Goal: Information Seeking & Learning: Find specific fact

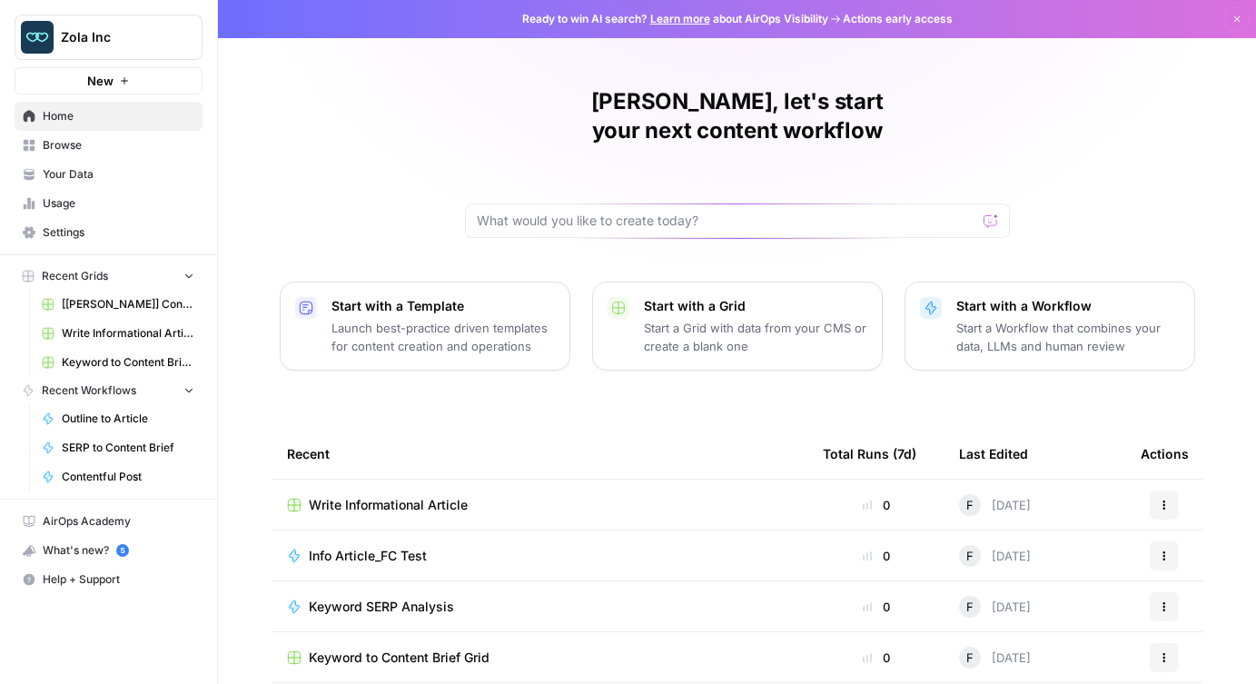
click at [113, 305] on span "[[PERSON_NAME]] Content Creation" at bounding box center [128, 304] width 133 height 16
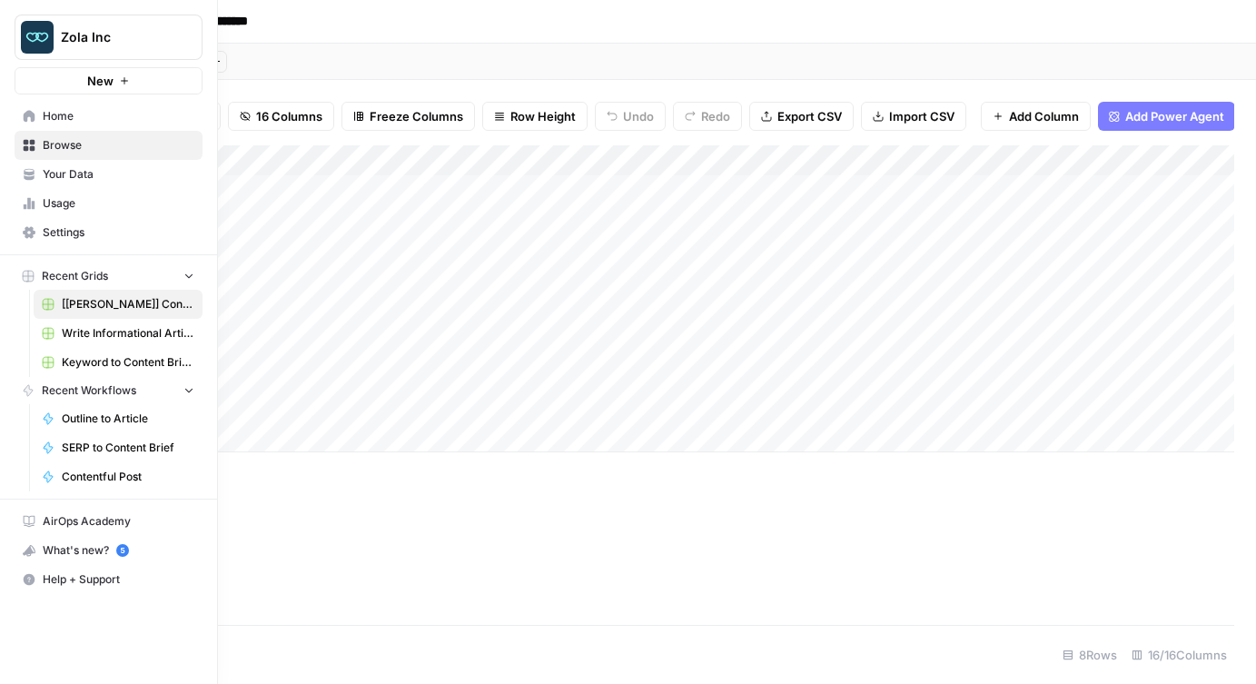
click at [36, 117] on link "Home" at bounding box center [109, 116] width 188 height 29
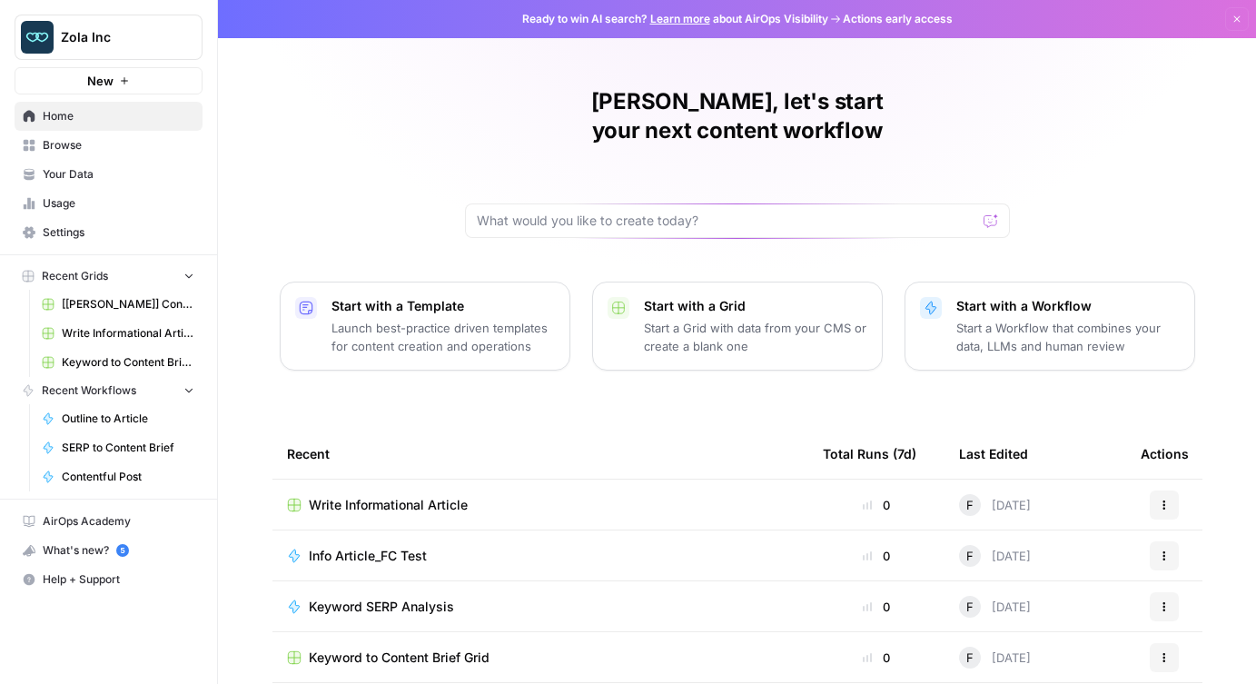
click at [67, 175] on span "Your Data" at bounding box center [119, 174] width 152 height 16
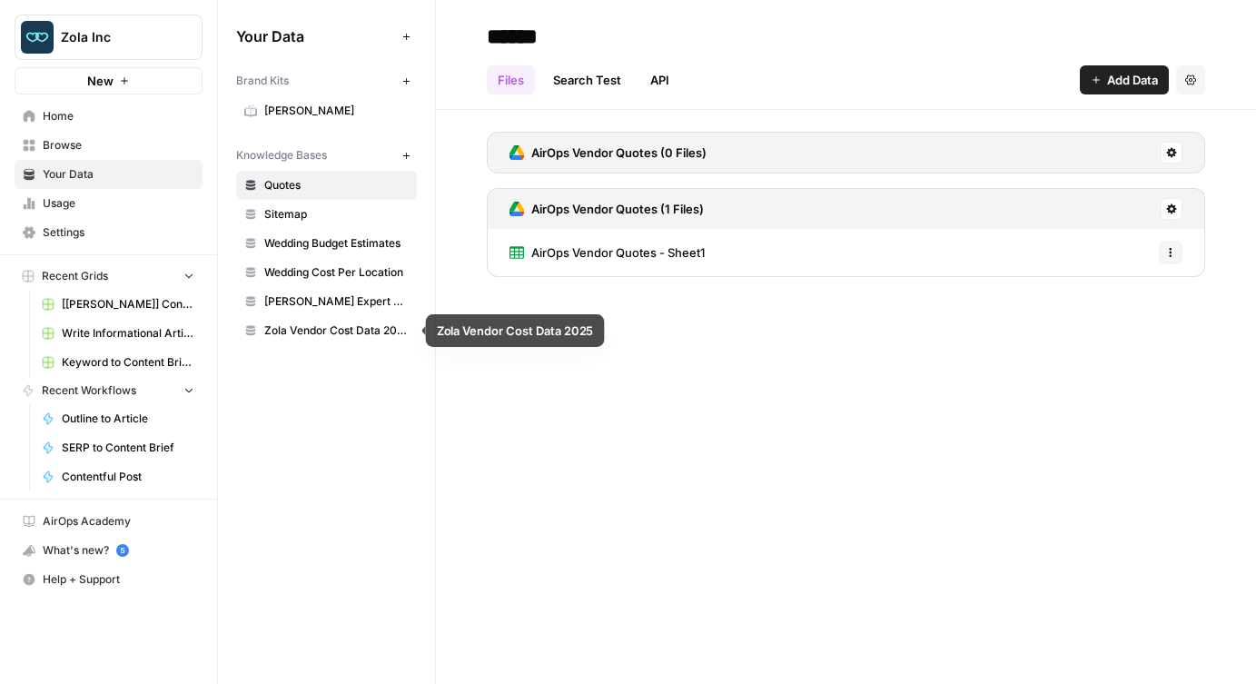
click at [319, 333] on span "Zola Vendor Cost Data 2025" at bounding box center [336, 330] width 144 height 16
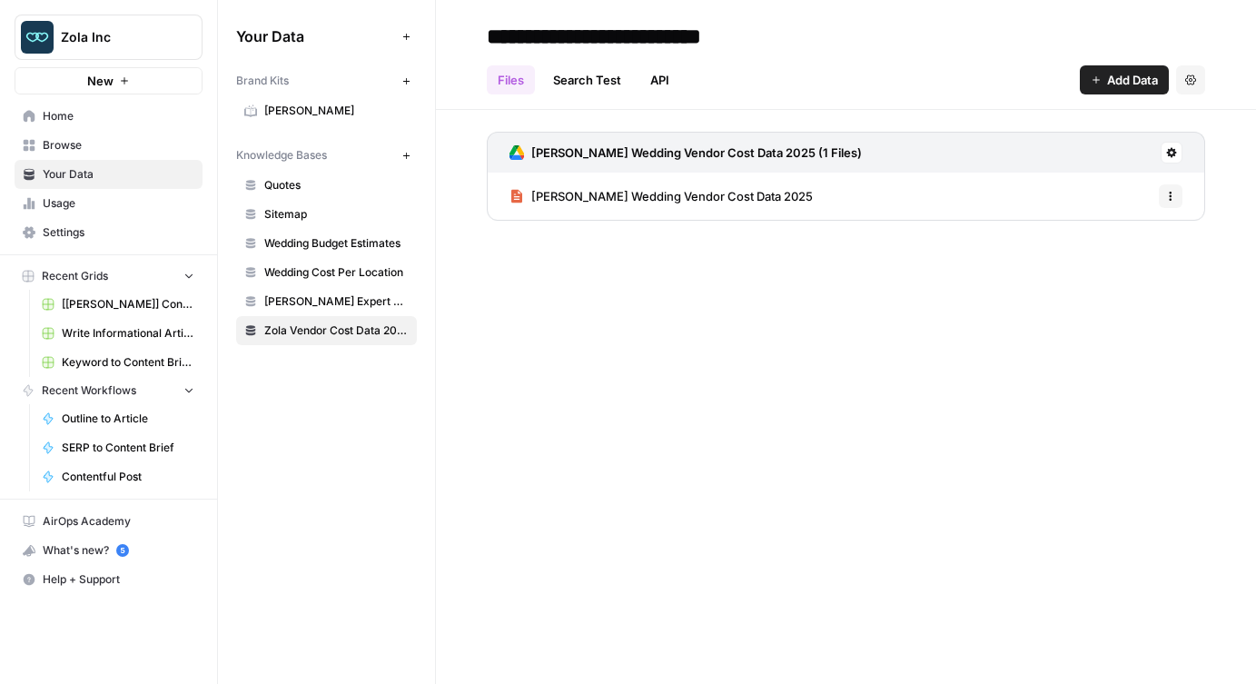
click at [637, 206] on link "[PERSON_NAME] Wedding Vendor Cost Data 2025" at bounding box center [660, 195] width 303 height 47
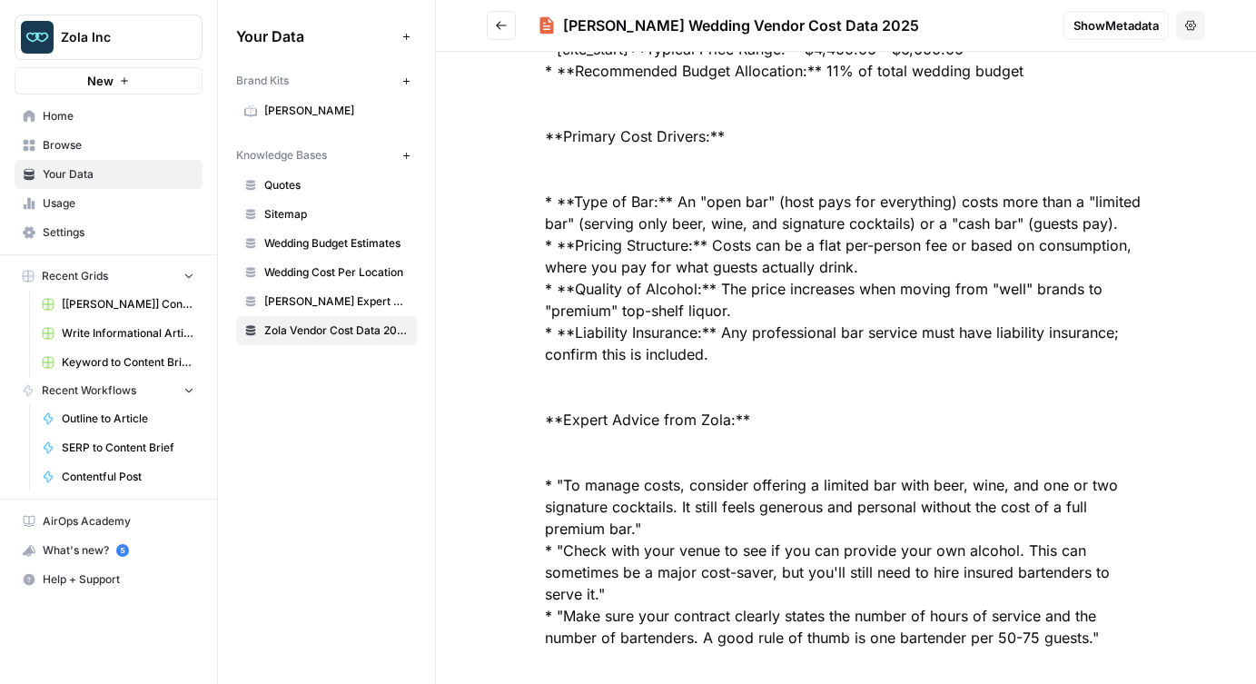
scroll to position [5113, 0]
click at [310, 329] on span "Zola Vendor Cost Data 2025" at bounding box center [336, 330] width 144 height 16
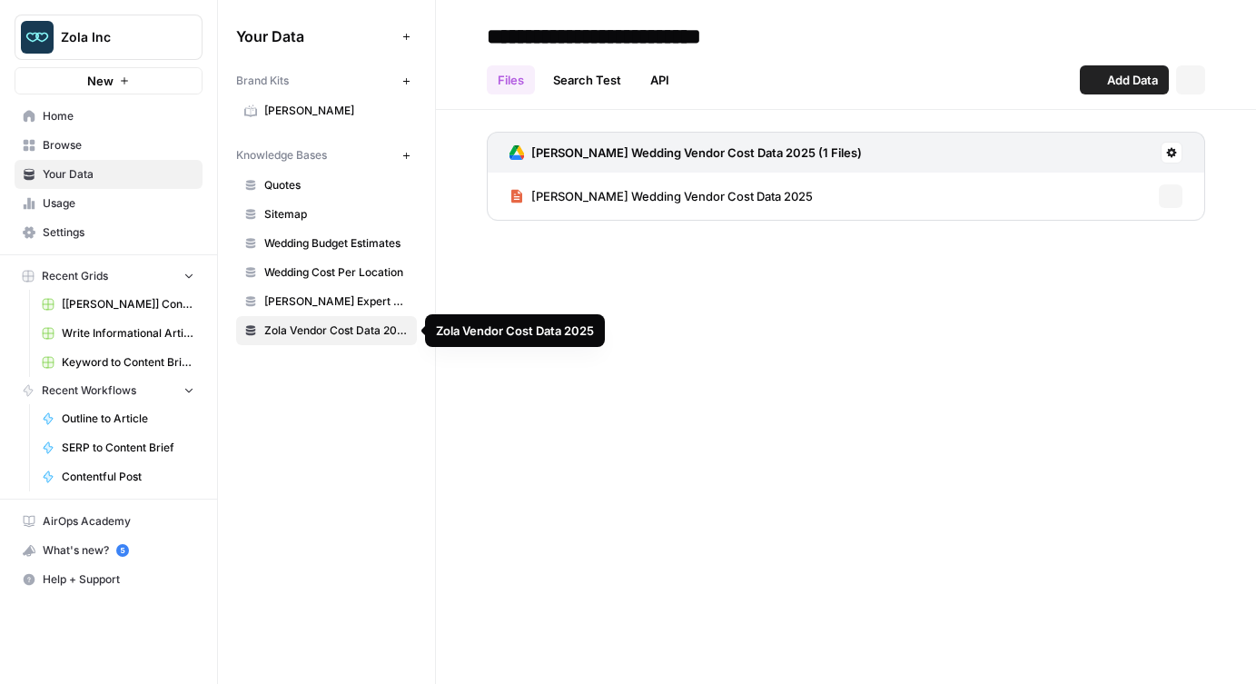
click at [310, 329] on span "Zola Vendor Cost Data 2025" at bounding box center [336, 330] width 144 height 16
drag, startPoint x: 773, startPoint y: 185, endPoint x: 526, endPoint y: 185, distance: 247.8
click at [526, 185] on div "[PERSON_NAME] Wedding Vendor Cost Data 2025 Options" at bounding box center [846, 195] width 718 height 47
drag, startPoint x: 769, startPoint y: 192, endPoint x: 531, endPoint y: 199, distance: 237.9
click at [531, 199] on div "[PERSON_NAME] Wedding Vendor Cost Data 2025 Options" at bounding box center [846, 195] width 718 height 47
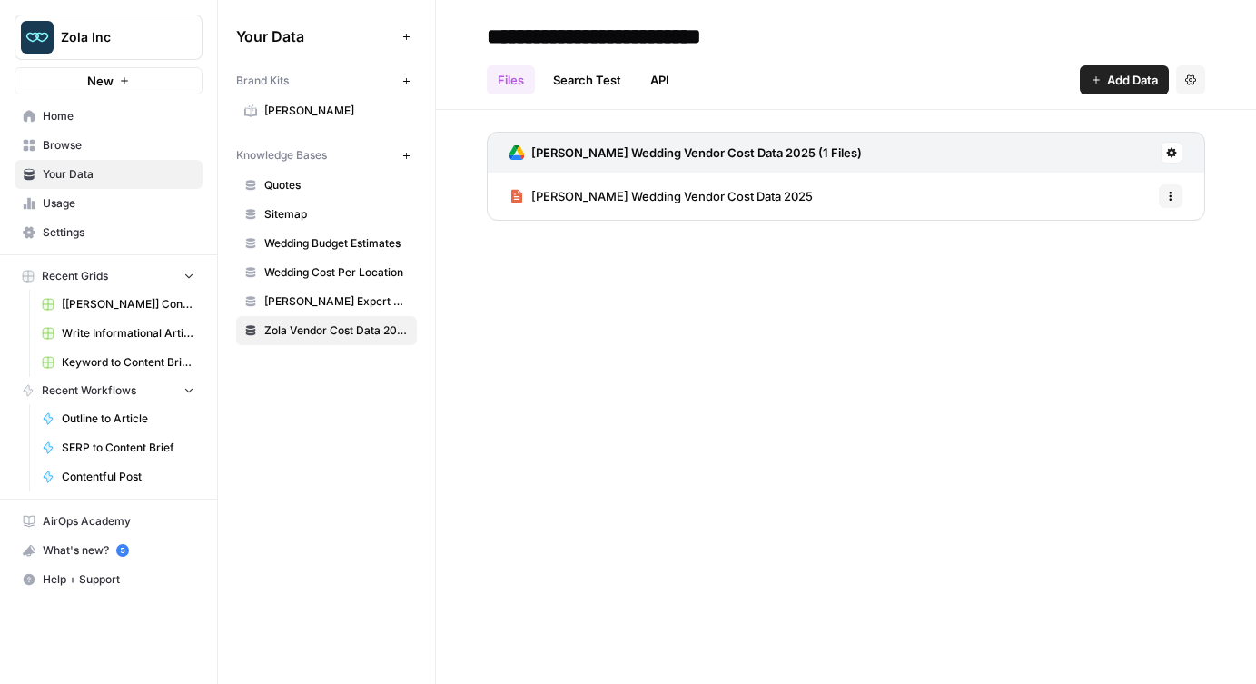
copy span "[PERSON_NAME] Wedding Vendor Cost Data 2025"
